Goal: Transaction & Acquisition: Purchase product/service

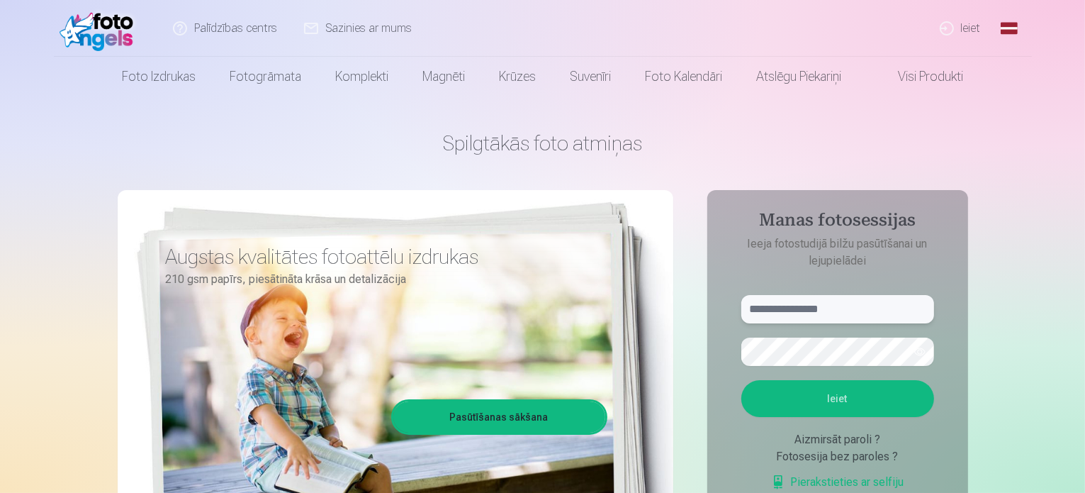
click at [851, 311] on input "text" at bounding box center [837, 309] width 193 height 28
type input "**********"
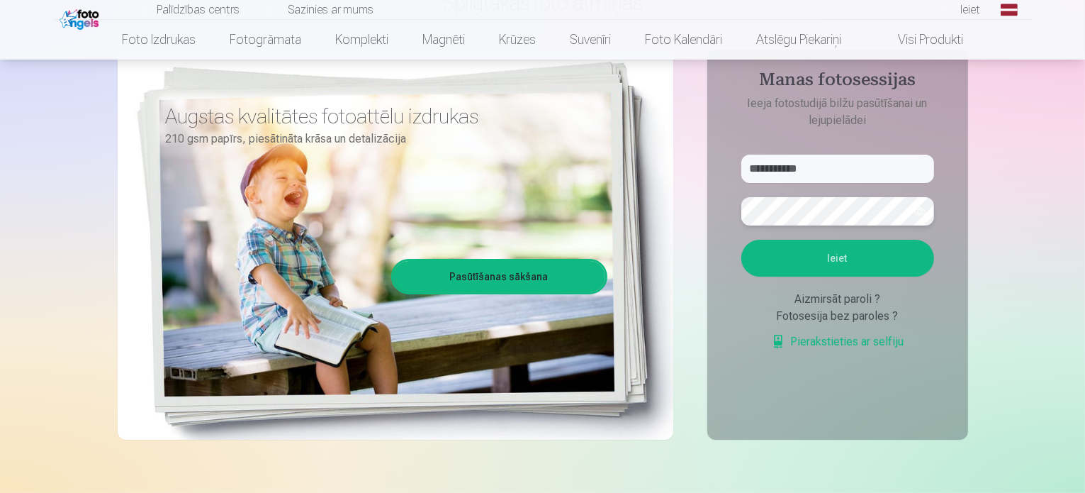
scroll to position [142, 0]
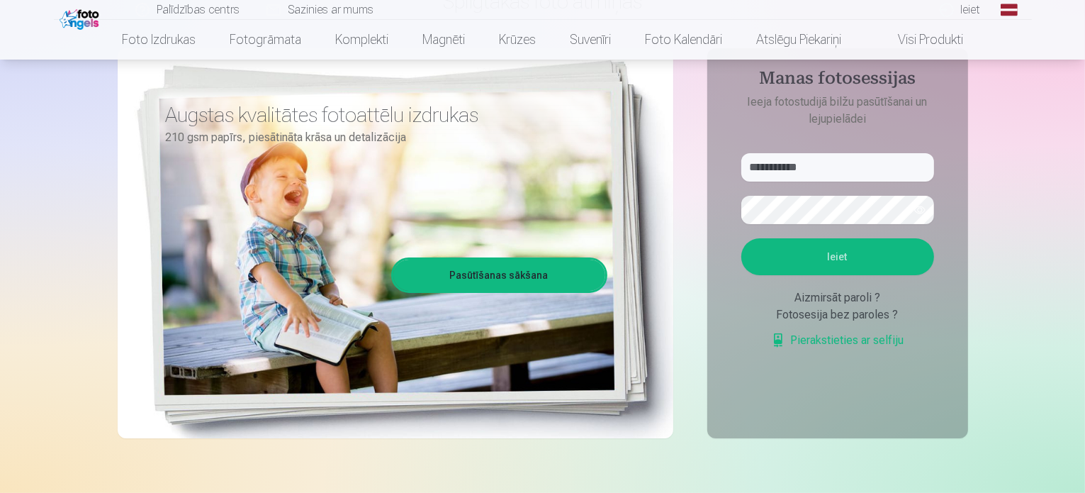
click at [857, 256] on button "Ieiet" at bounding box center [837, 256] width 193 height 37
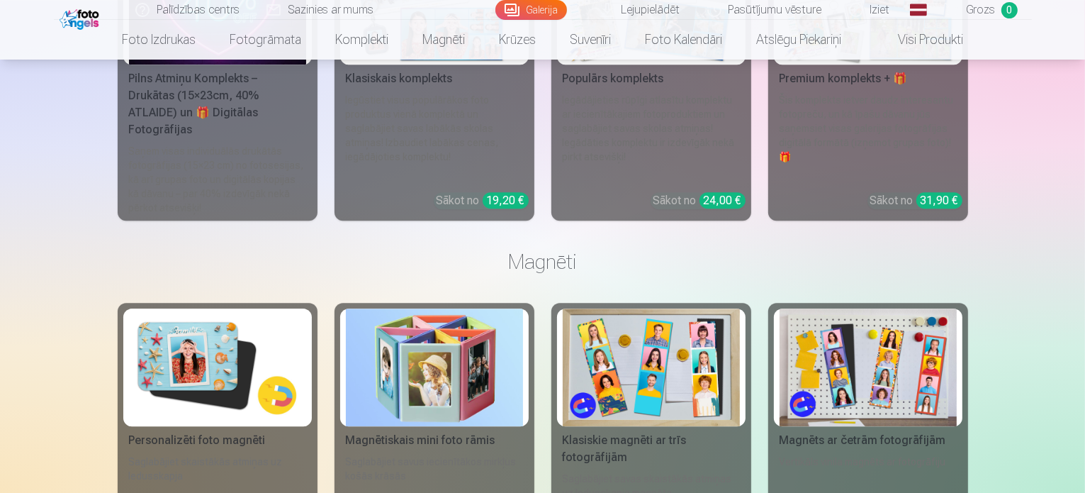
scroll to position [4086, 0]
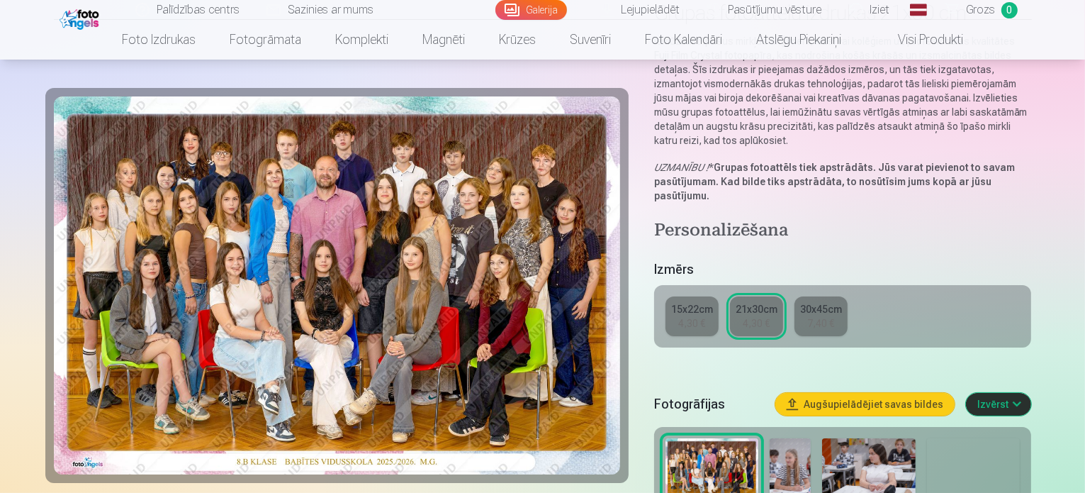
scroll to position [142, 0]
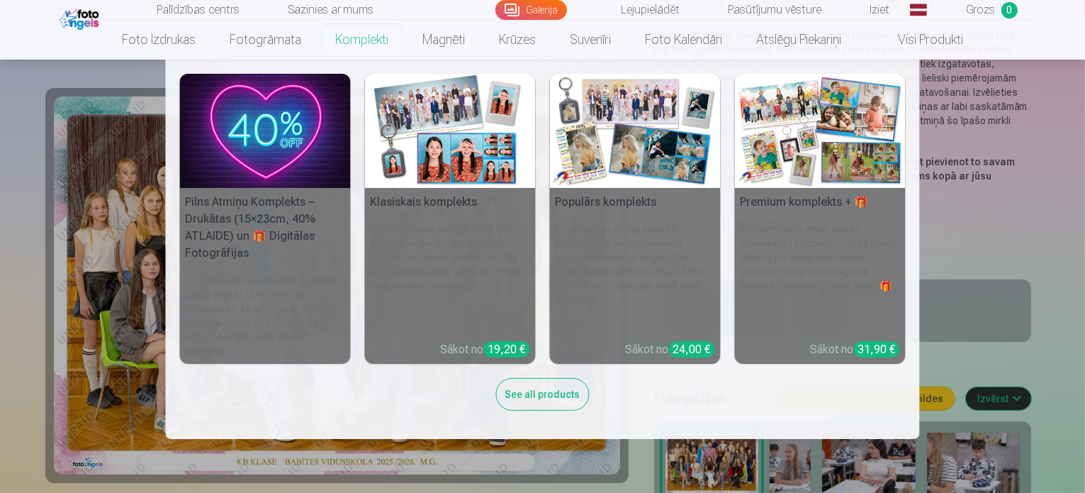
click at [377, 40] on link "Komplekti" at bounding box center [361, 40] width 87 height 40
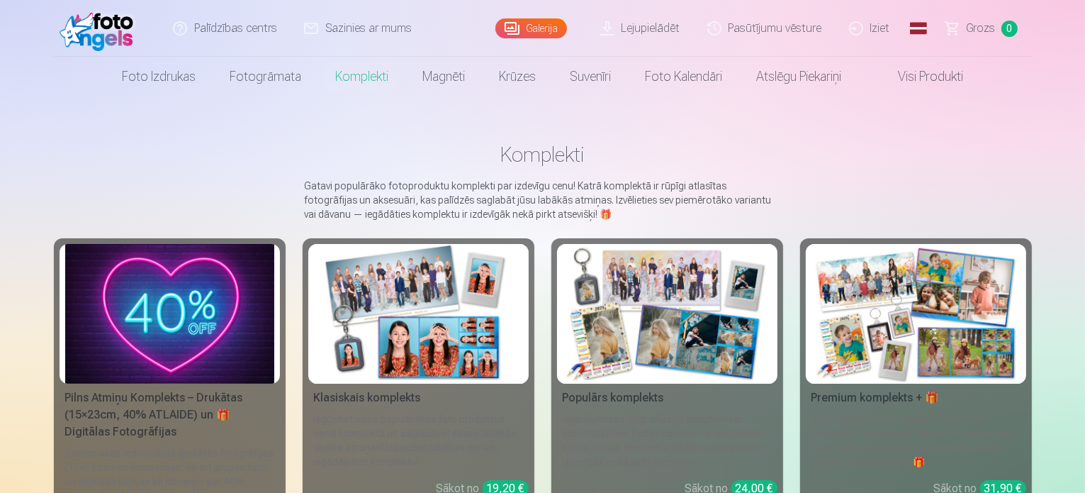
click at [661, 30] on link "Lejupielādēt" at bounding box center [641, 28] width 107 height 57
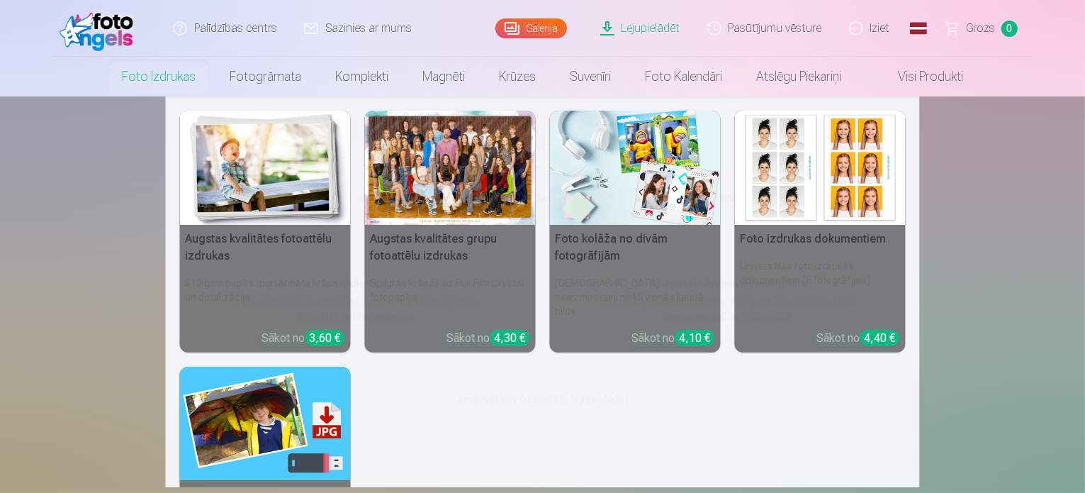
click at [166, 74] on link "Foto izdrukas" at bounding box center [159, 77] width 108 height 40
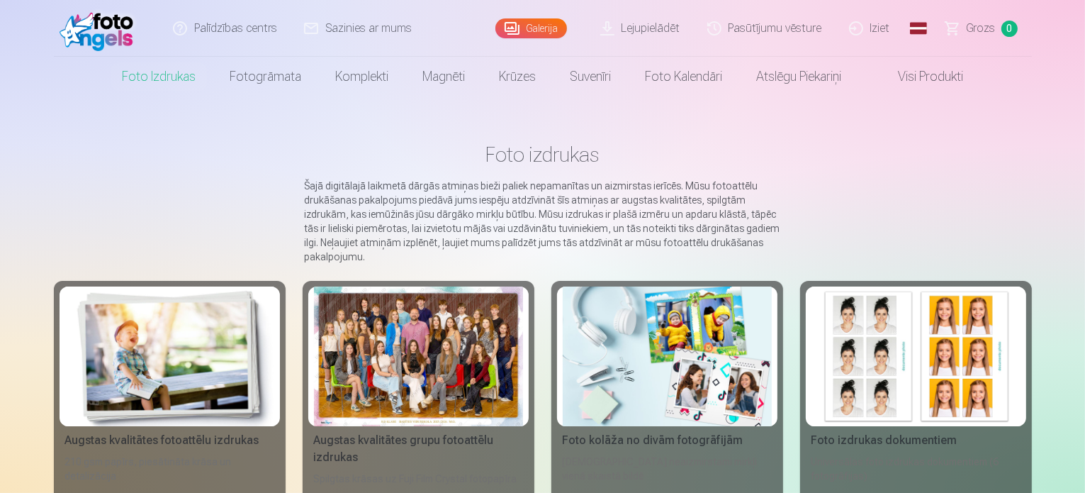
click at [538, 28] on link "Galerija" at bounding box center [531, 28] width 72 height 20
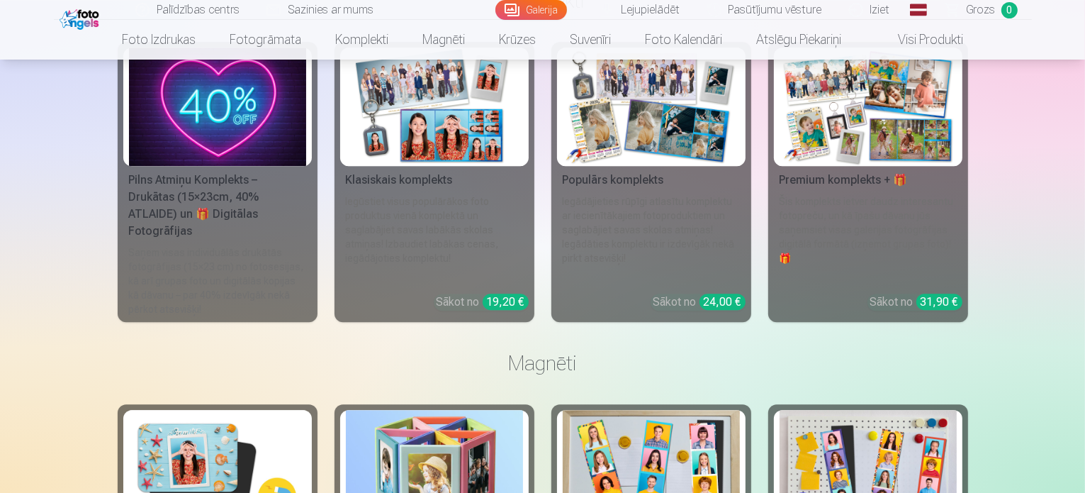
scroll to position [3899, 0]
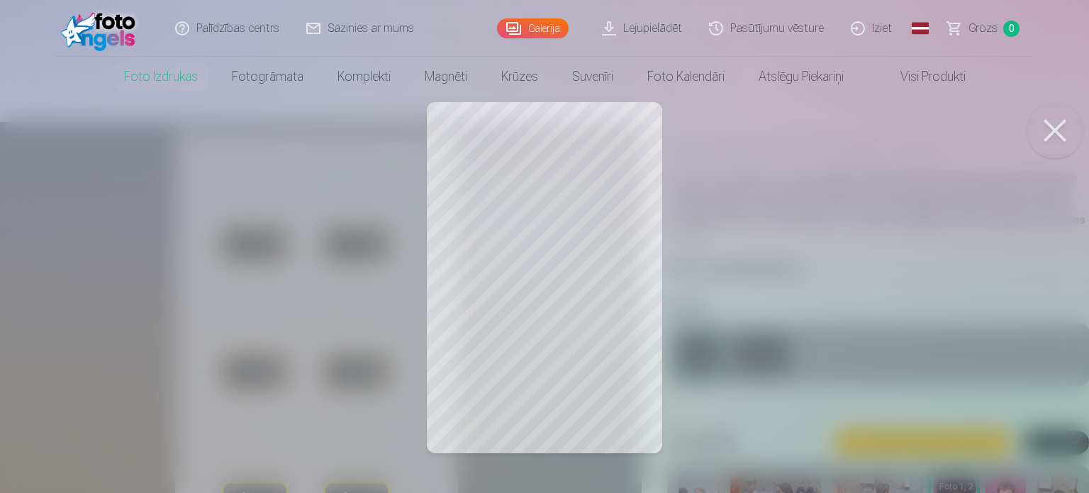
click at [1053, 125] on button at bounding box center [1054, 130] width 57 height 57
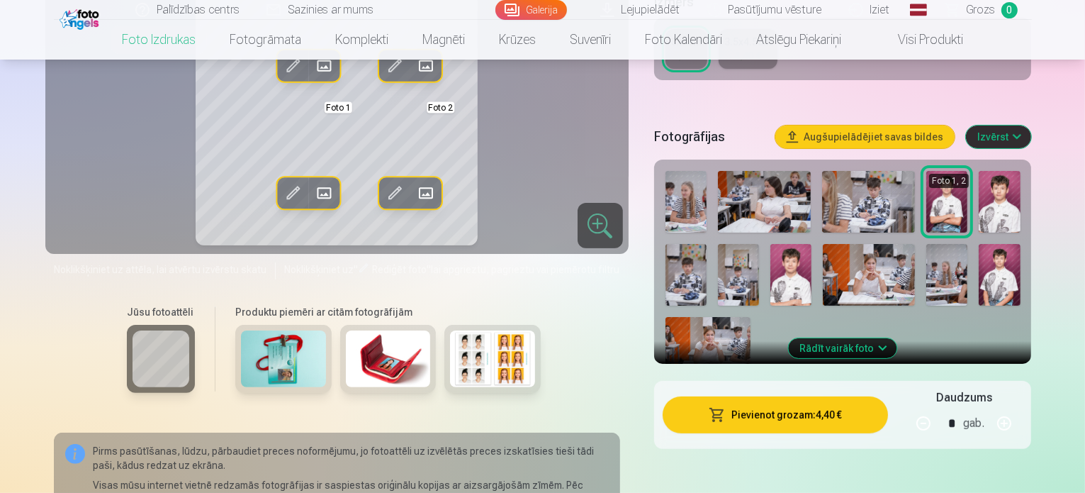
scroll to position [284, 0]
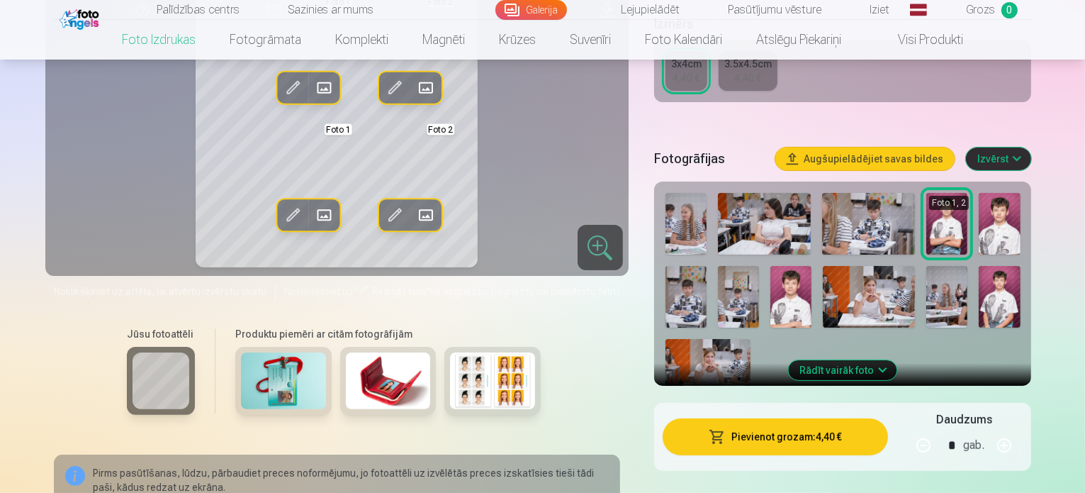
click at [706, 232] on img at bounding box center [686, 224] width 41 height 62
click at [900, 235] on img at bounding box center [868, 224] width 93 height 62
click at [1014, 223] on img at bounding box center [999, 224] width 41 height 62
click at [914, 165] on button "Augšupielādējiet savas bildes" at bounding box center [864, 158] width 179 height 23
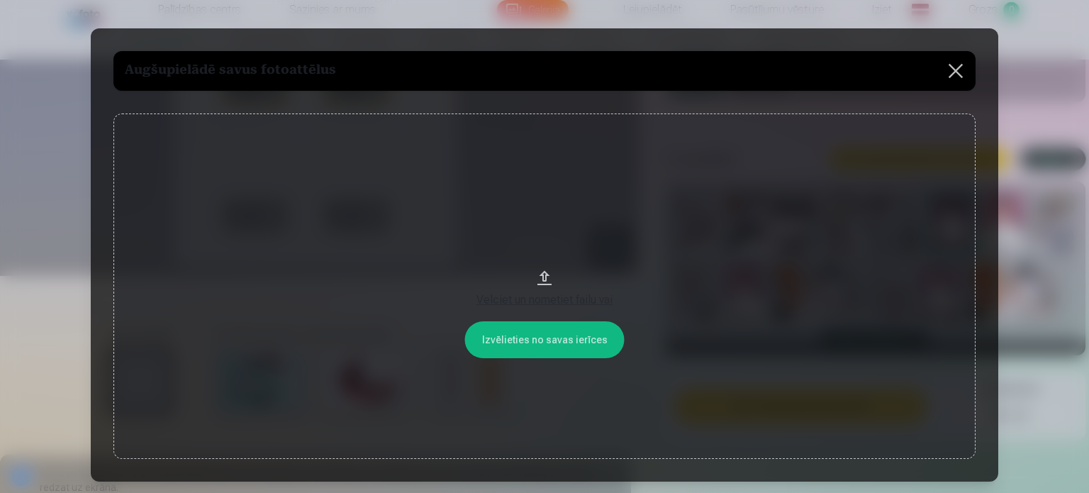
click at [547, 301] on div "Velciet un nometiet failu vai" at bounding box center [545, 299] width 834 height 17
click at [958, 65] on button at bounding box center [956, 71] width 40 height 40
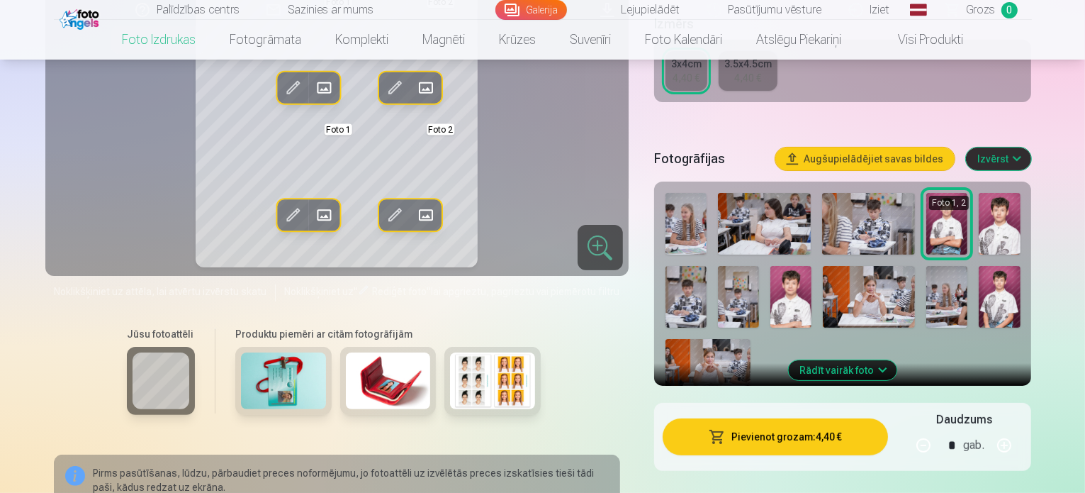
click at [897, 360] on button "Rādīt vairāk foto" at bounding box center [843, 370] width 108 height 20
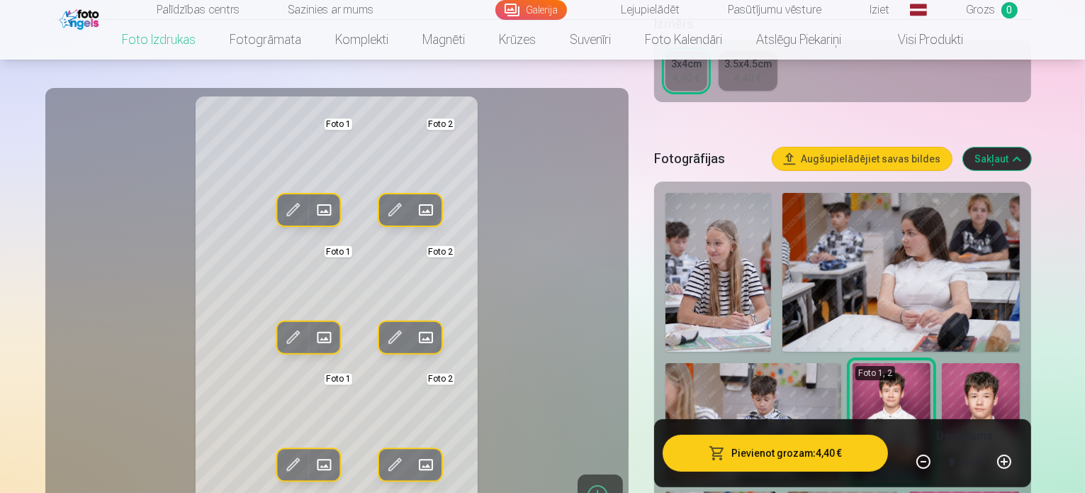
click at [853, 372] on img at bounding box center [892, 422] width 78 height 118
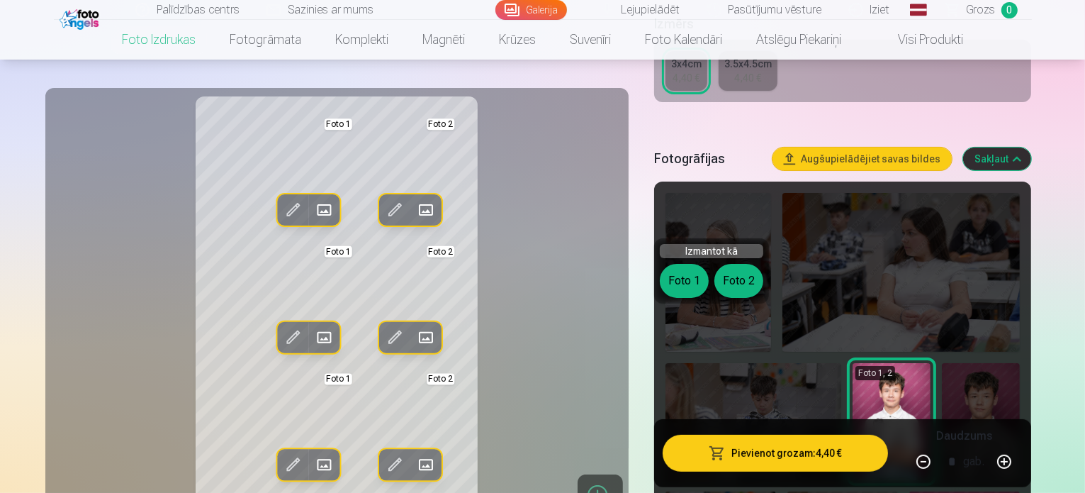
click at [853, 374] on img at bounding box center [892, 422] width 78 height 118
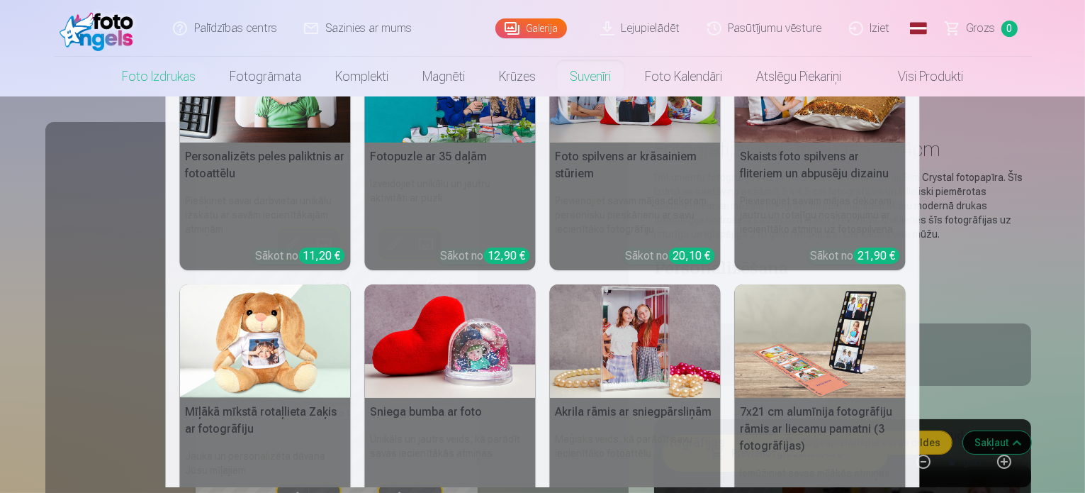
scroll to position [0, 0]
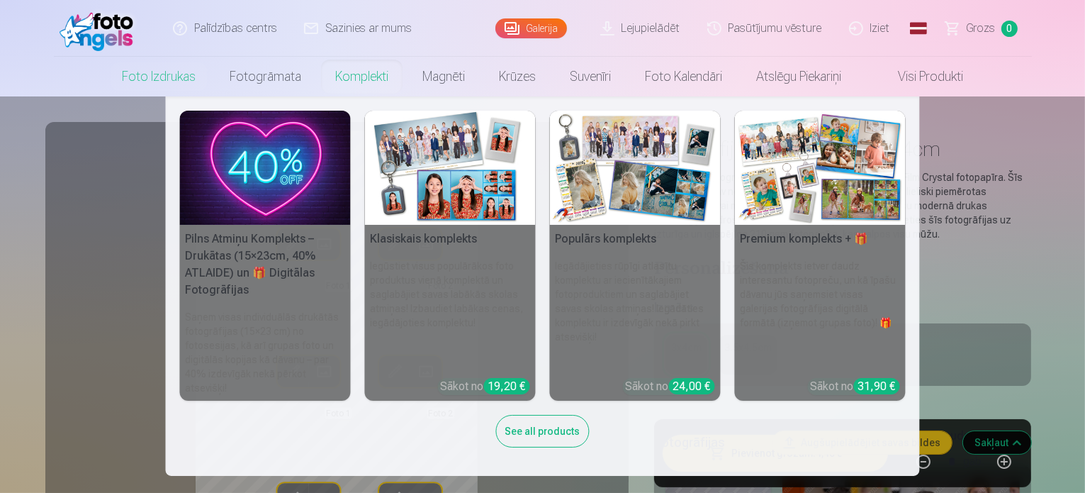
click at [374, 79] on link "Komplekti" at bounding box center [361, 77] width 87 height 40
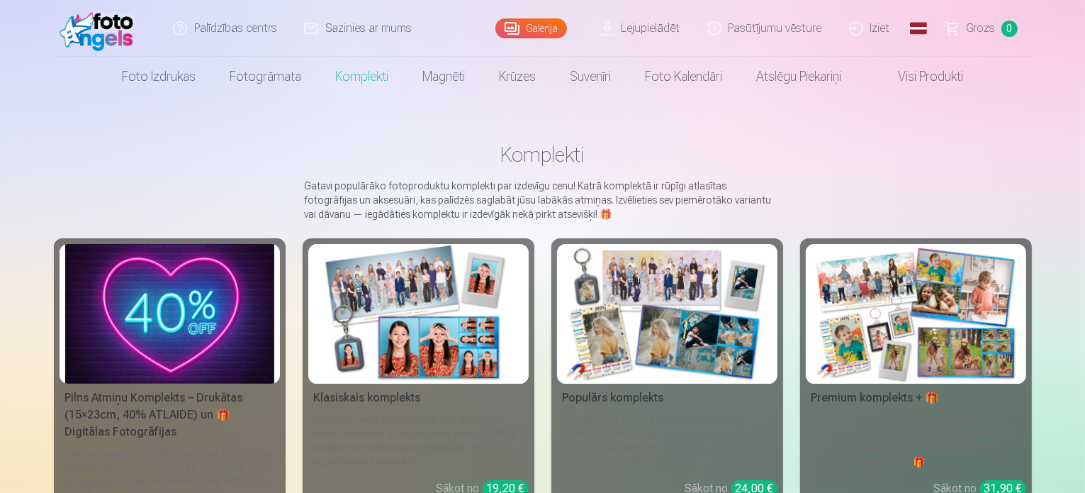
click at [386, 309] on img at bounding box center [418, 314] width 209 height 140
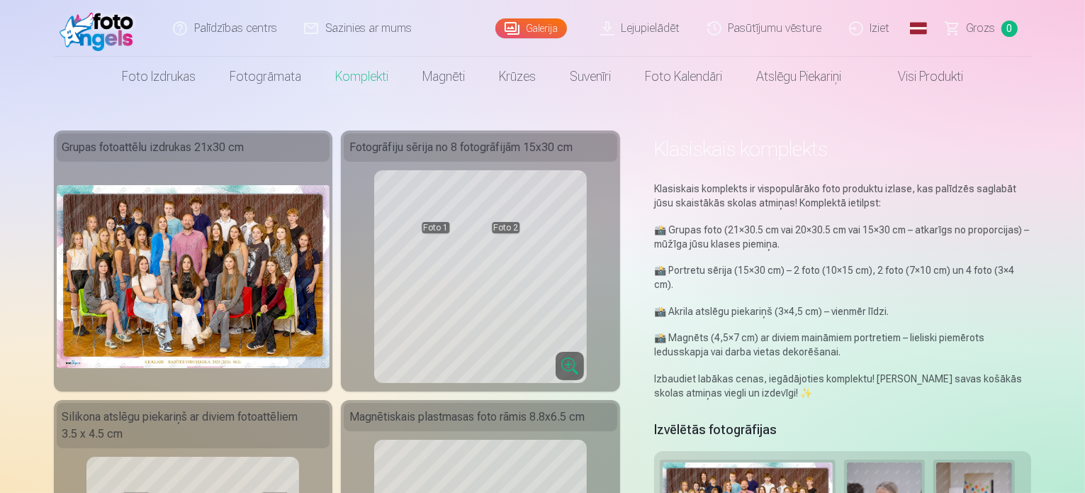
click at [232, 277] on img at bounding box center [194, 276] width 274 height 182
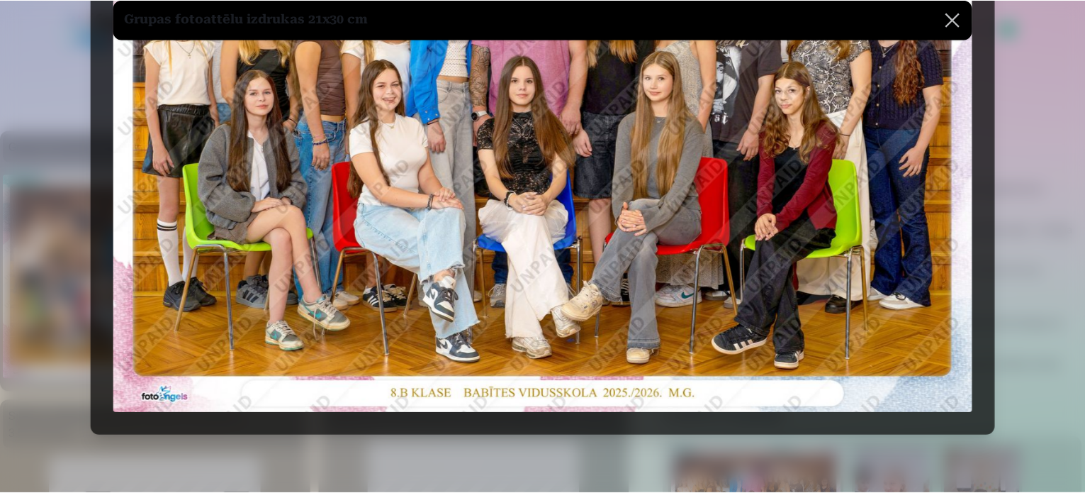
scroll to position [284, 0]
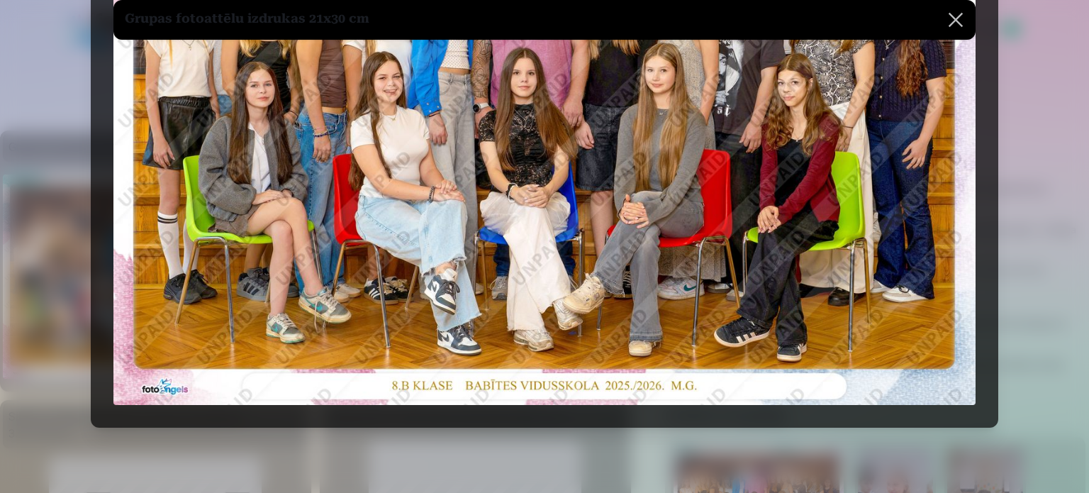
click at [955, 19] on button at bounding box center [956, 20] width 40 height 40
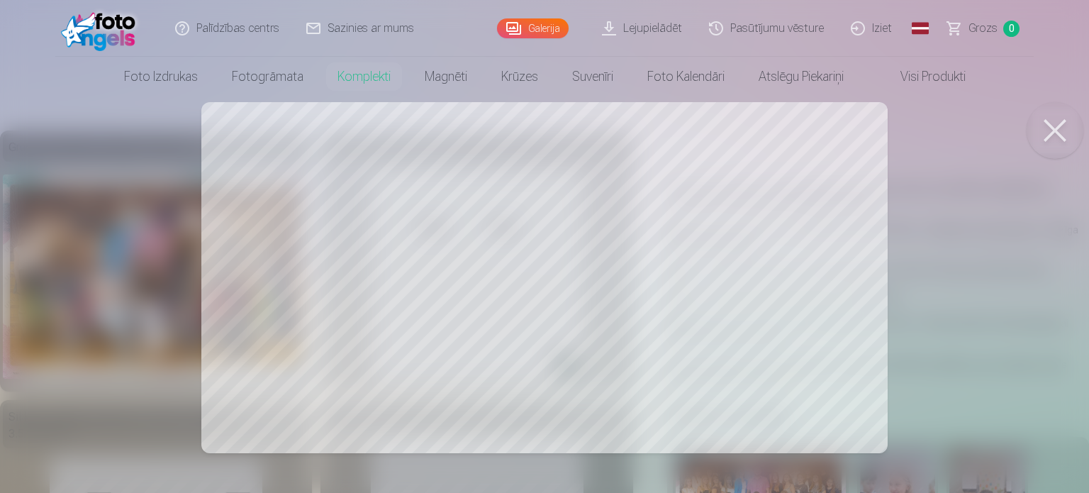
click at [1055, 127] on button at bounding box center [1054, 130] width 57 height 57
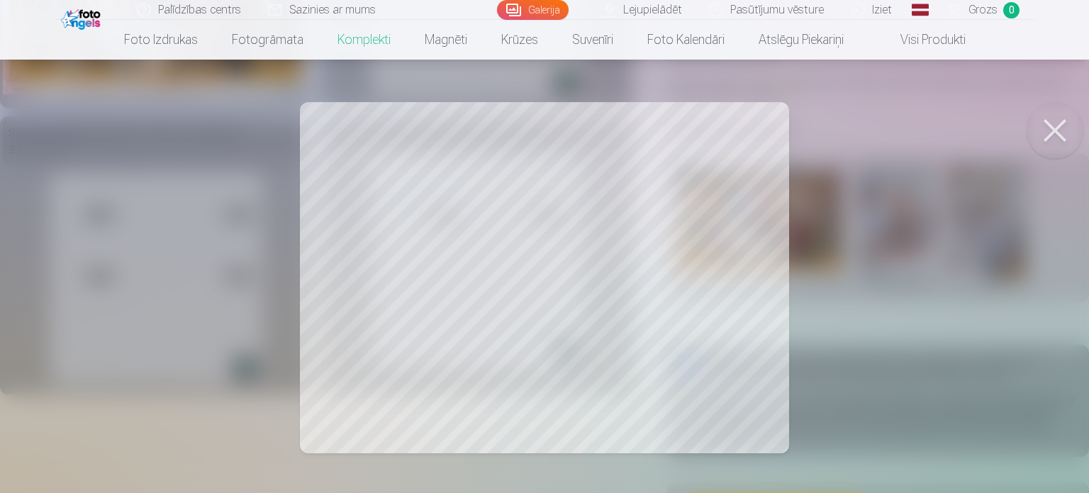
click at [1050, 133] on button at bounding box center [1054, 130] width 57 height 57
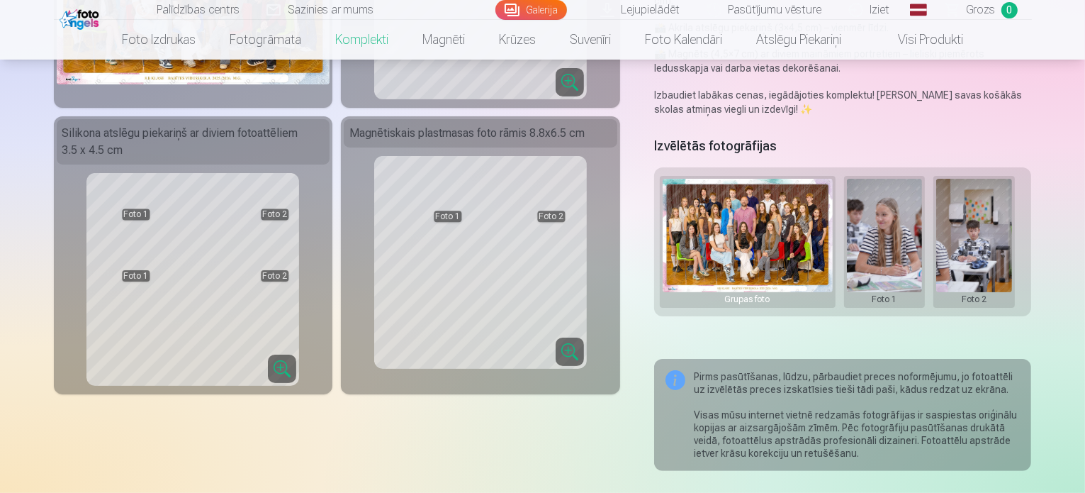
click at [907, 213] on button at bounding box center [885, 242] width 76 height 126
click at [983, 191] on div at bounding box center [542, 246] width 1085 height 493
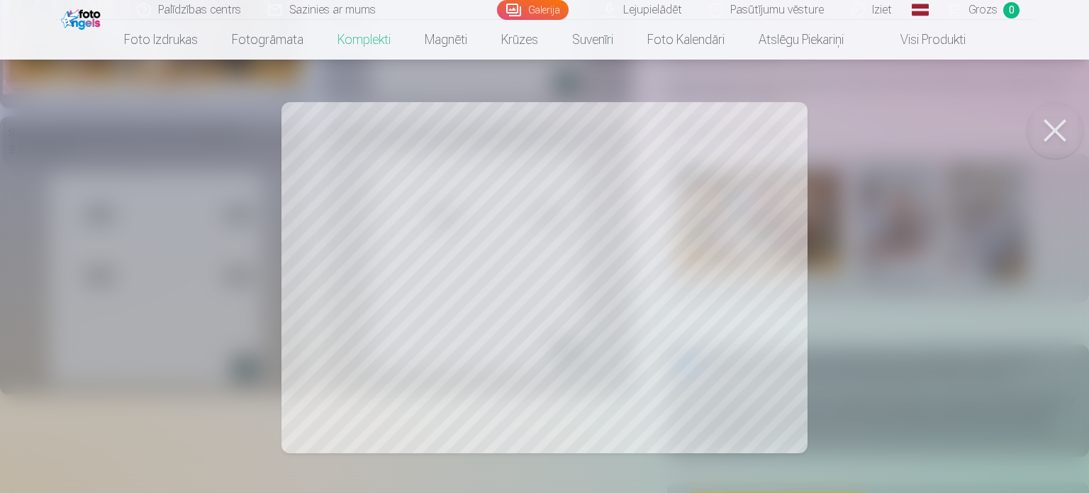
click at [1053, 127] on button at bounding box center [1054, 130] width 57 height 57
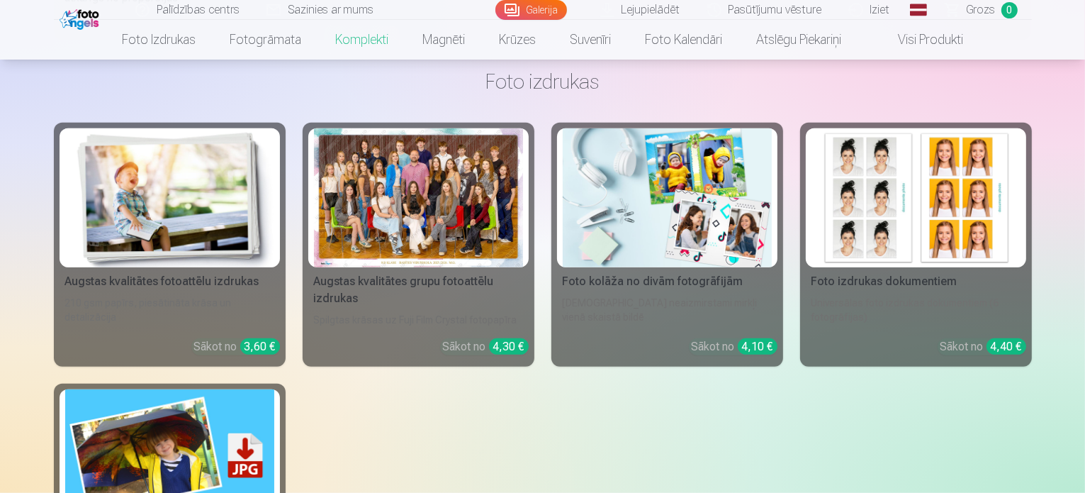
scroll to position [1063, 0]
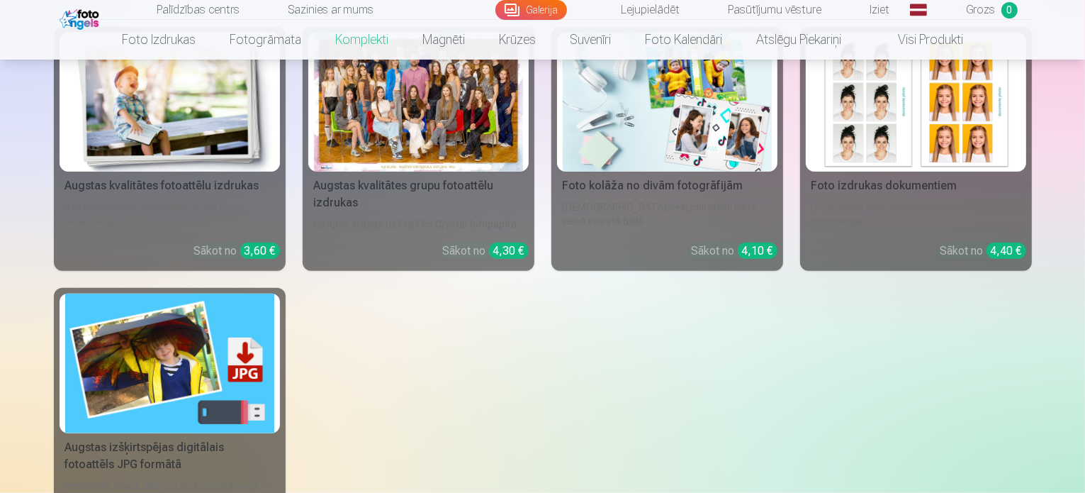
click at [909, 124] on img at bounding box center [916, 103] width 209 height 140
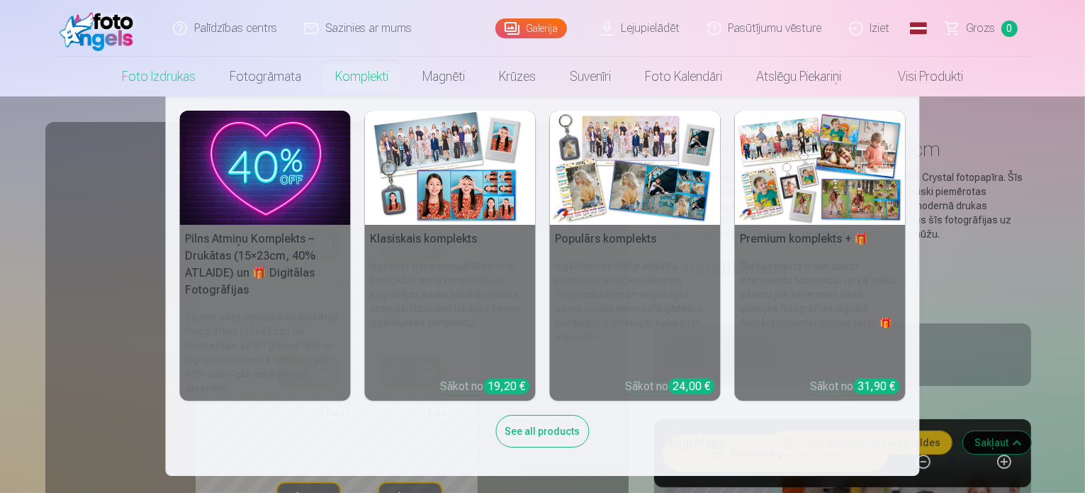
click at [356, 82] on link "Komplekti" at bounding box center [361, 77] width 87 height 40
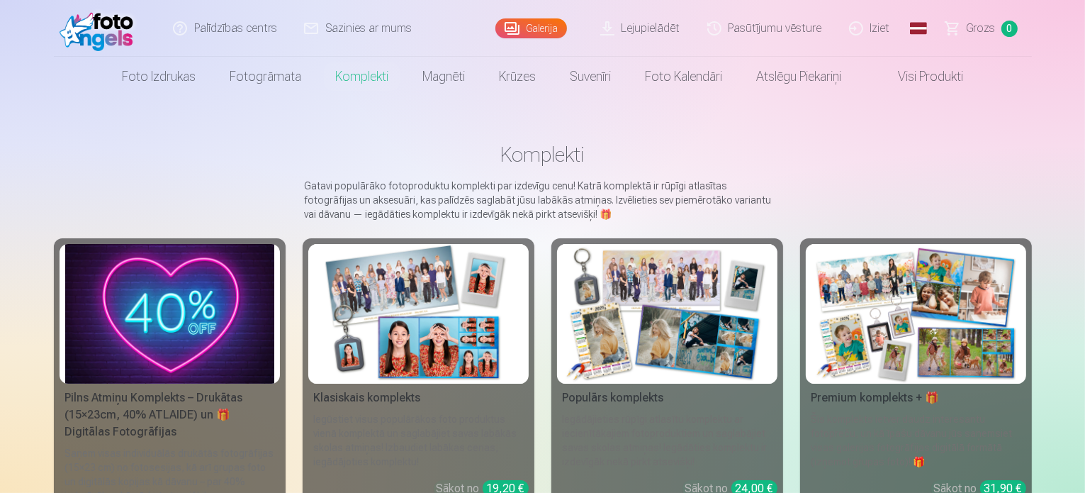
click at [442, 311] on img at bounding box center [418, 314] width 209 height 140
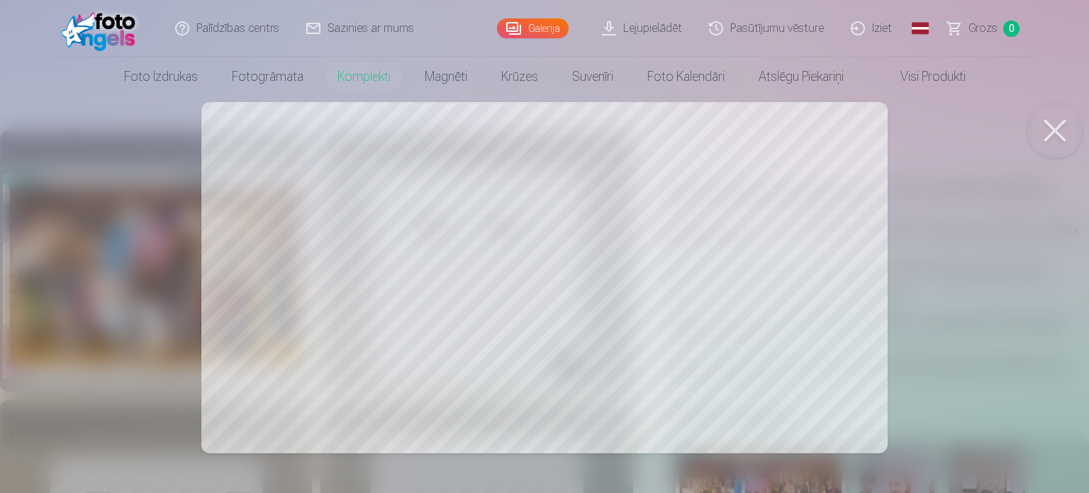
click at [1055, 121] on button at bounding box center [1054, 130] width 57 height 57
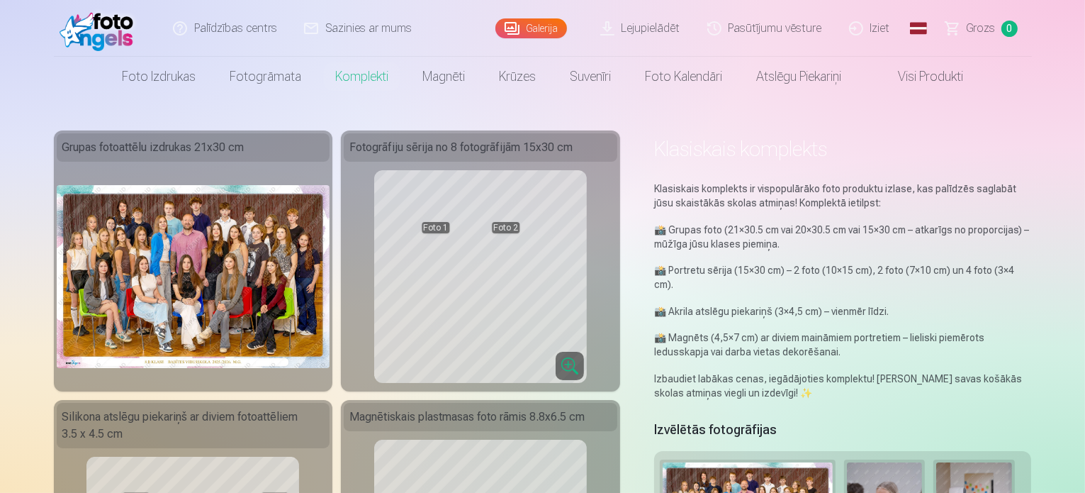
click at [267, 283] on img at bounding box center [194, 276] width 274 height 182
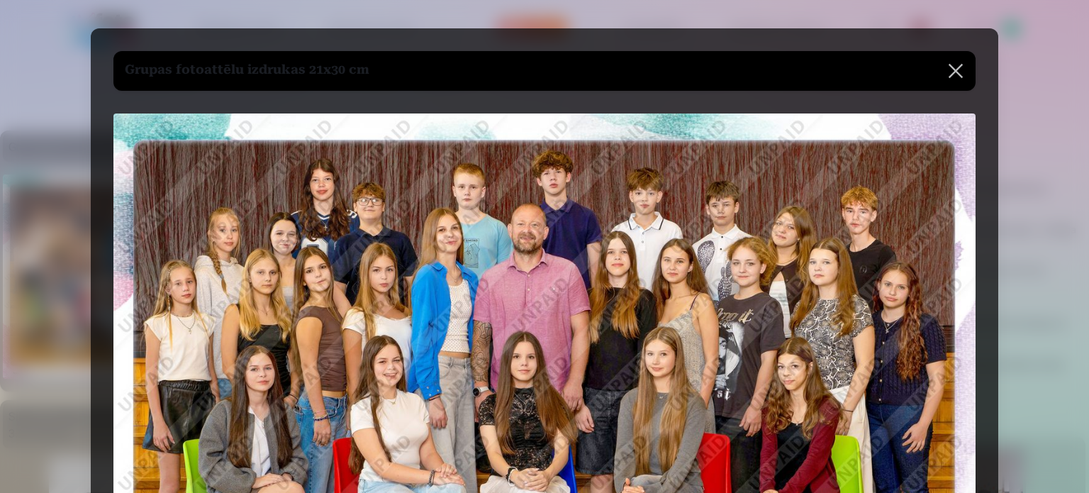
click at [953, 67] on button at bounding box center [956, 71] width 40 height 40
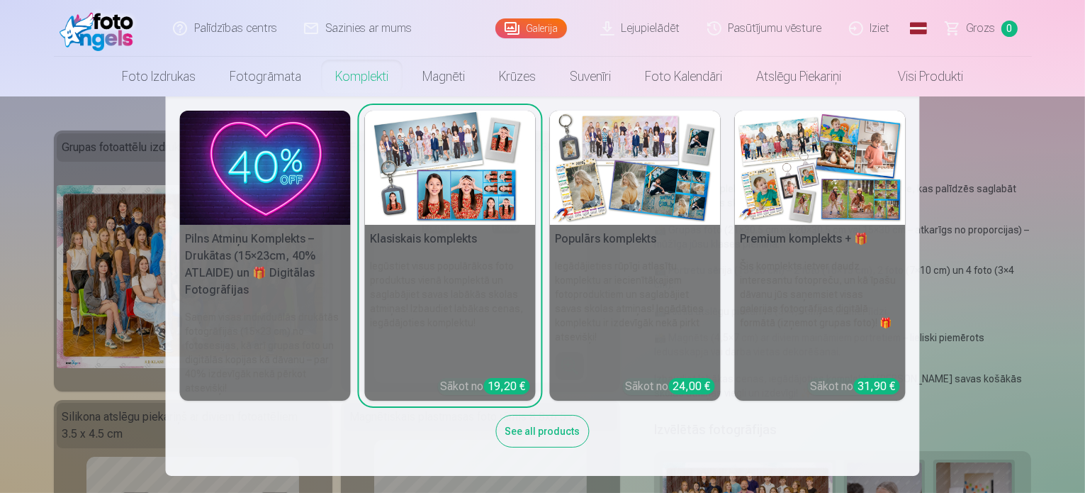
click at [362, 82] on link "Komplekti" at bounding box center [361, 77] width 87 height 40
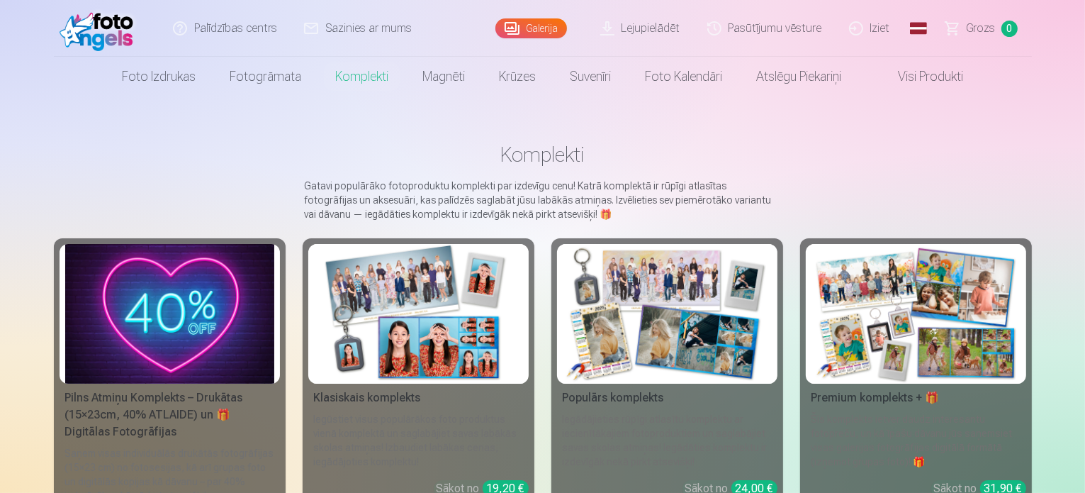
click at [454, 362] on img at bounding box center [418, 314] width 209 height 140
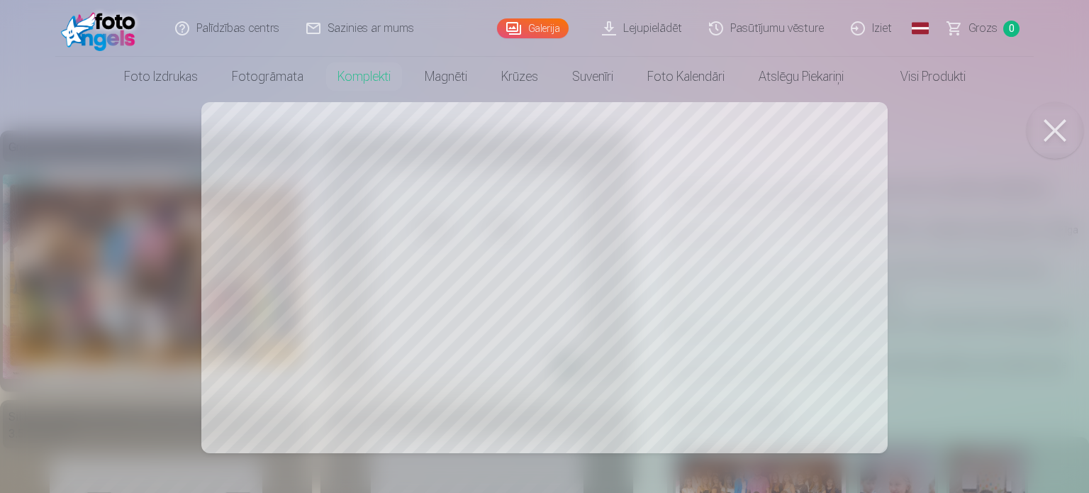
click at [1061, 126] on button at bounding box center [1054, 130] width 57 height 57
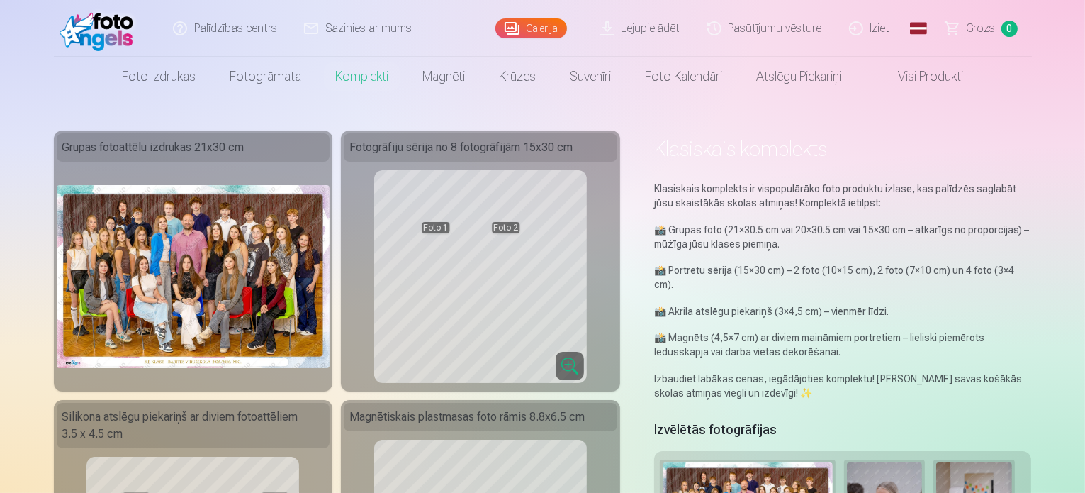
click at [194, 297] on img at bounding box center [194, 276] width 274 height 182
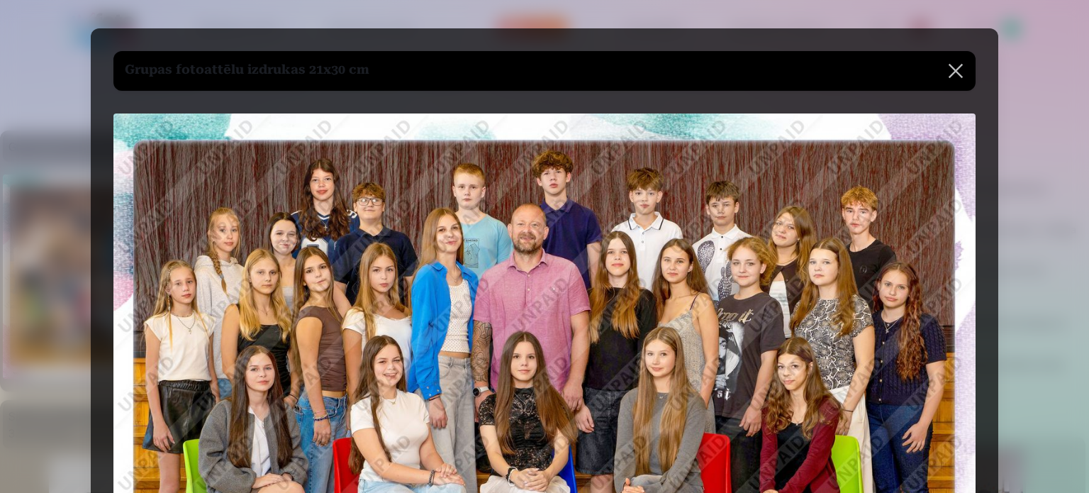
click at [960, 62] on button at bounding box center [956, 71] width 40 height 40
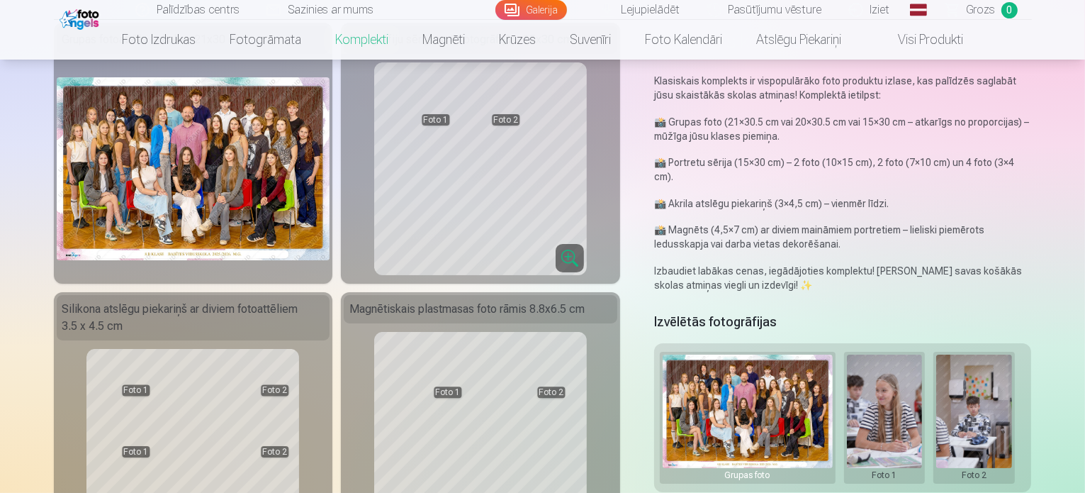
scroll to position [284, 0]
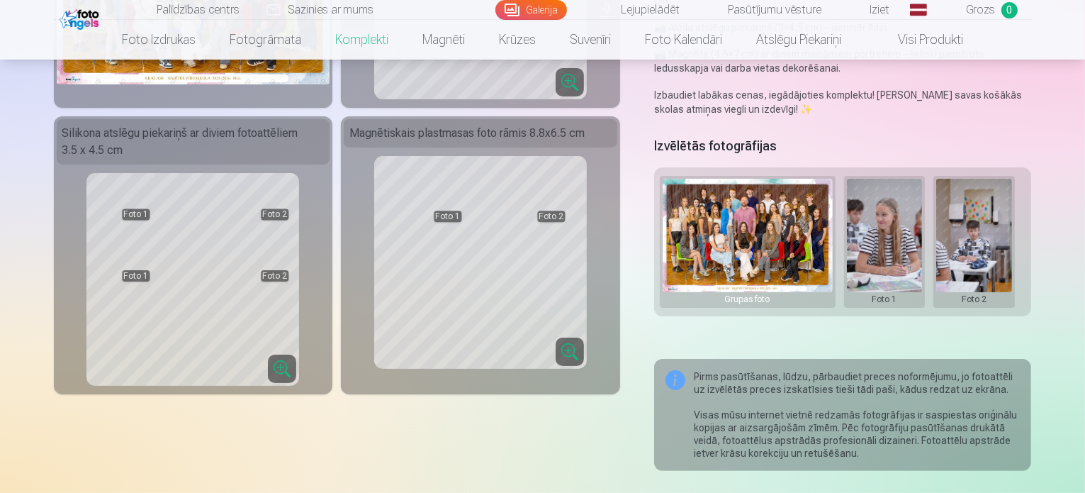
click at [804, 230] on img at bounding box center [748, 235] width 170 height 113
click at [800, 235] on img at bounding box center [748, 235] width 170 height 113
click at [913, 242] on button at bounding box center [885, 242] width 76 height 126
drag, startPoint x: 1019, startPoint y: 225, endPoint x: 1004, endPoint y: 229, distance: 15.5
click at [1015, 226] on div at bounding box center [542, 246] width 1085 height 493
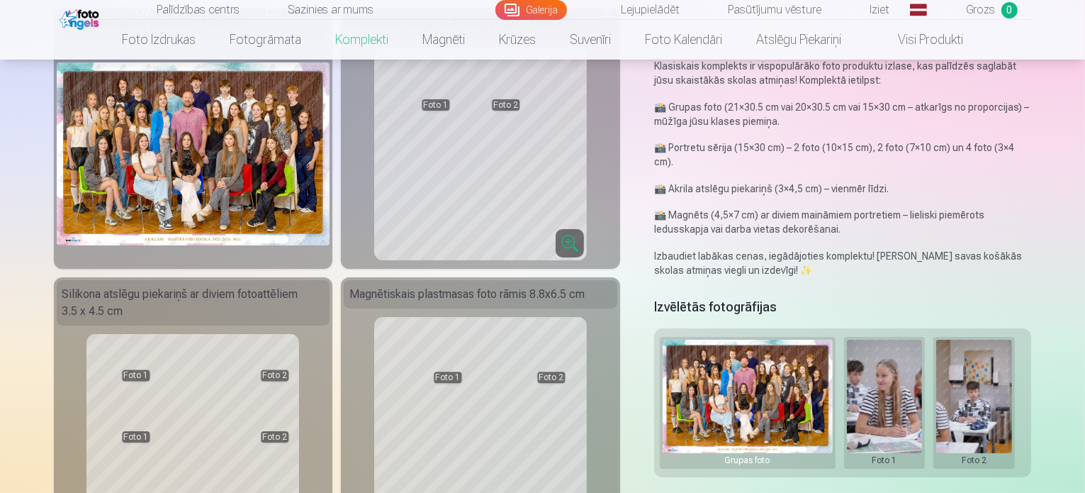
scroll to position [0, 0]
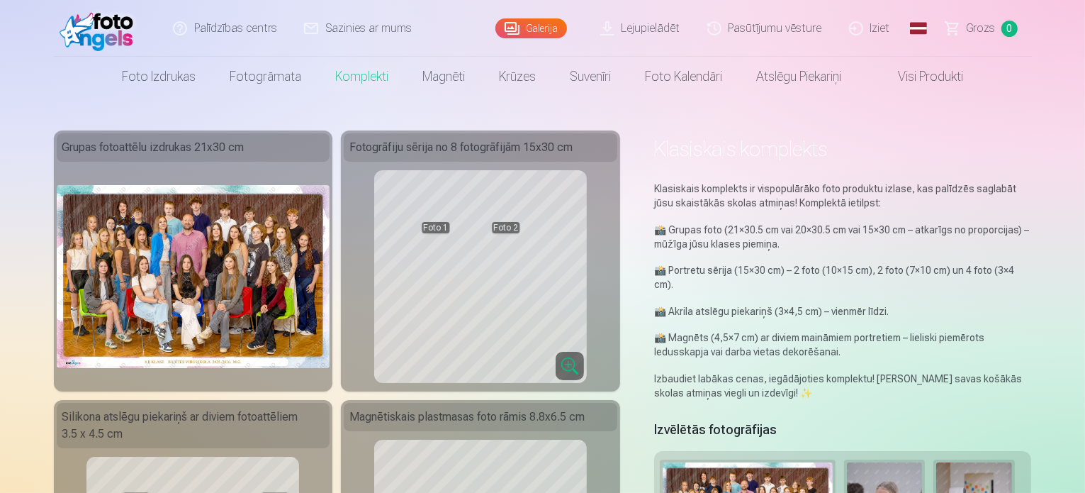
click at [879, 27] on link "Iziet" at bounding box center [870, 28] width 68 height 57
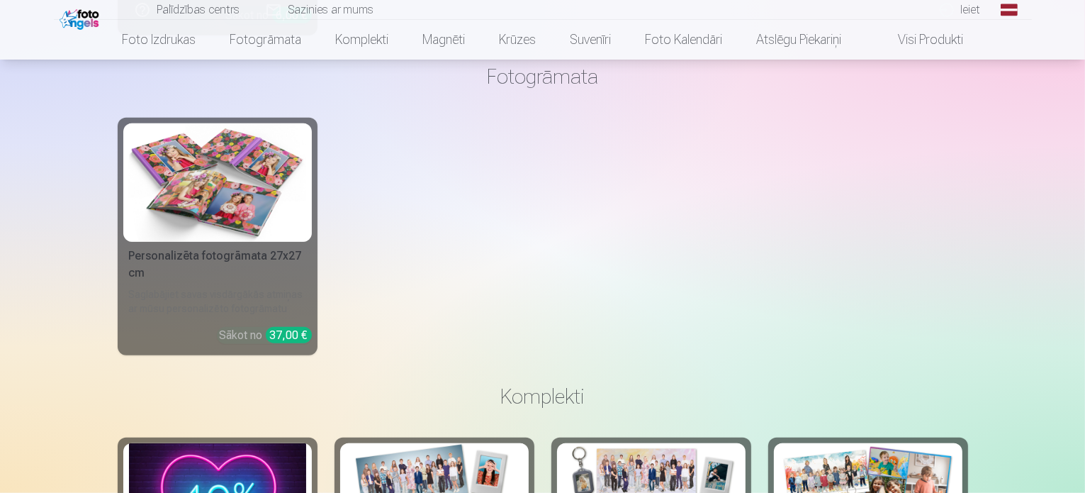
scroll to position [1276, 0]
